Goal: Information Seeking & Learning: Learn about a topic

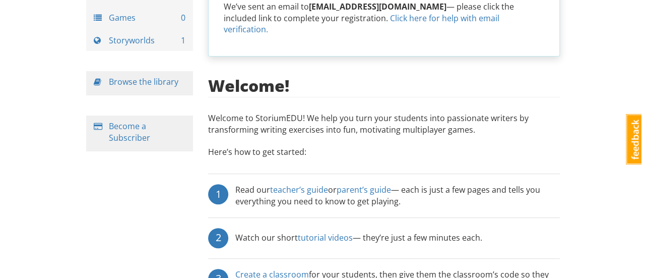
scroll to position [151, 0]
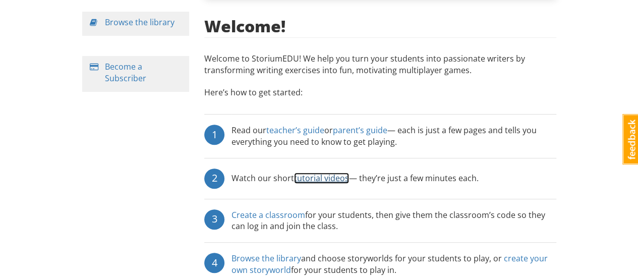
click at [324, 172] on link "tutorial videos" at bounding box center [321, 177] width 55 height 11
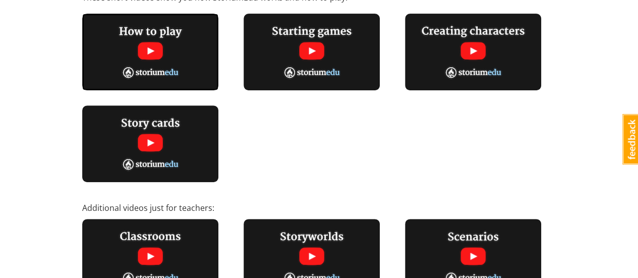
click at [148, 53] on img at bounding box center [150, 52] width 136 height 77
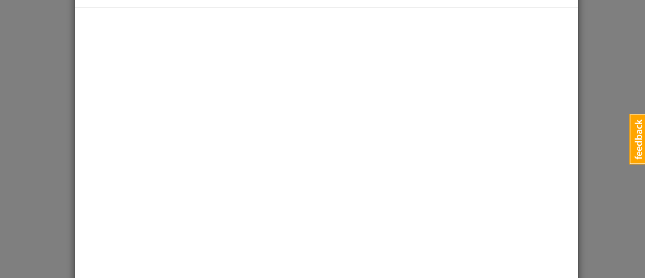
scroll to position [19, 0]
click at [564, 9] on span "×" at bounding box center [567, 9] width 7 height 17
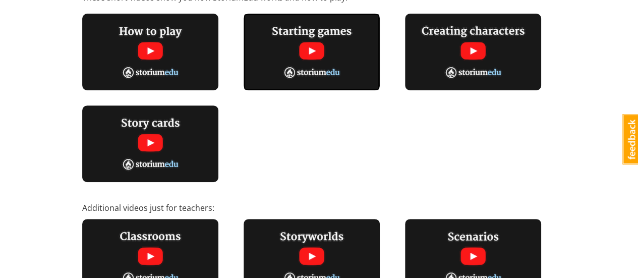
click at [314, 51] on img at bounding box center [312, 52] width 136 height 77
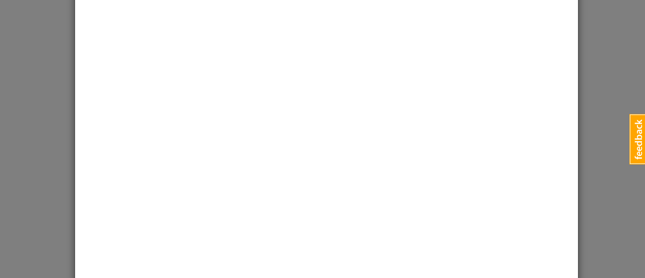
scroll to position [0, 0]
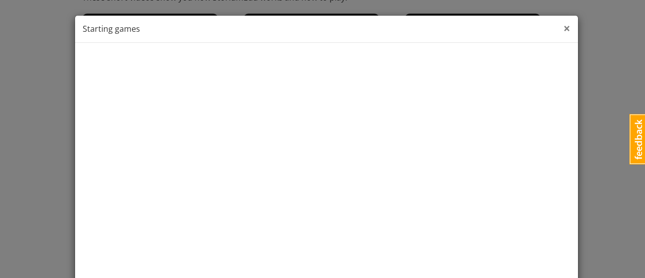
click at [564, 27] on span "×" at bounding box center [567, 28] width 7 height 17
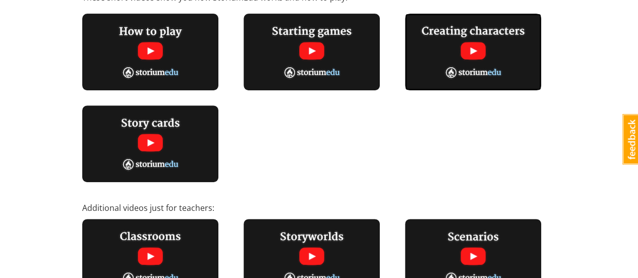
click at [472, 53] on img at bounding box center [473, 52] width 136 height 77
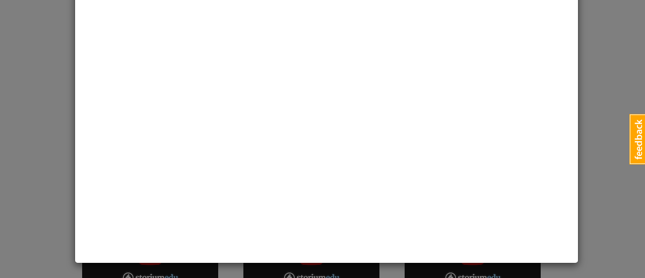
scroll to position [19, 0]
